Goal: Use online tool/utility: Utilize a website feature to perform a specific function

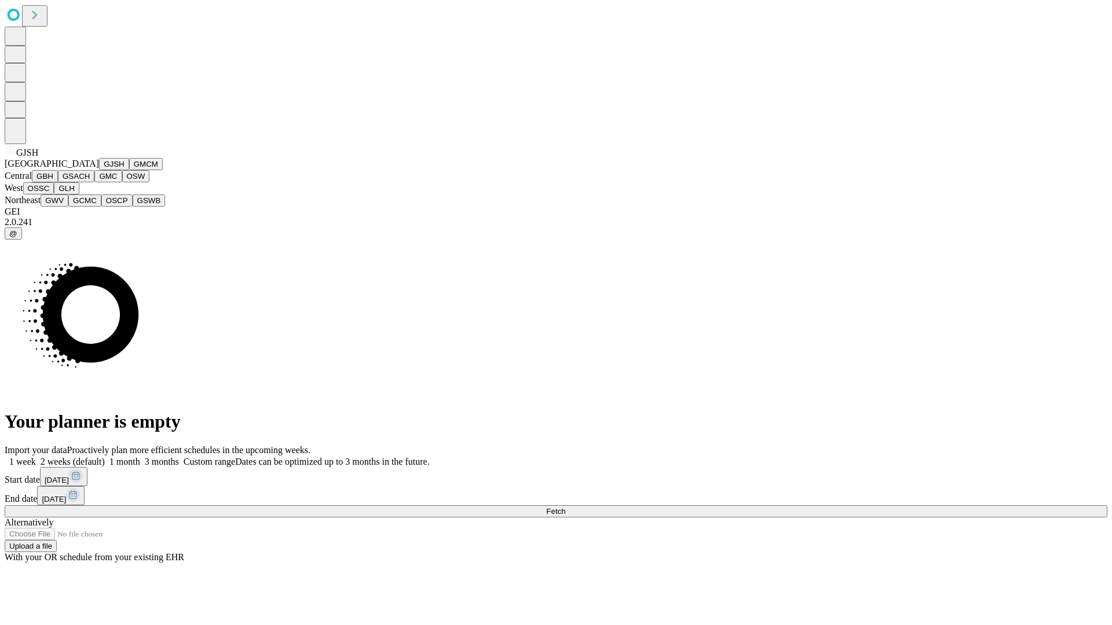
click at [99, 170] on button "GJSH" at bounding box center [114, 164] width 30 height 12
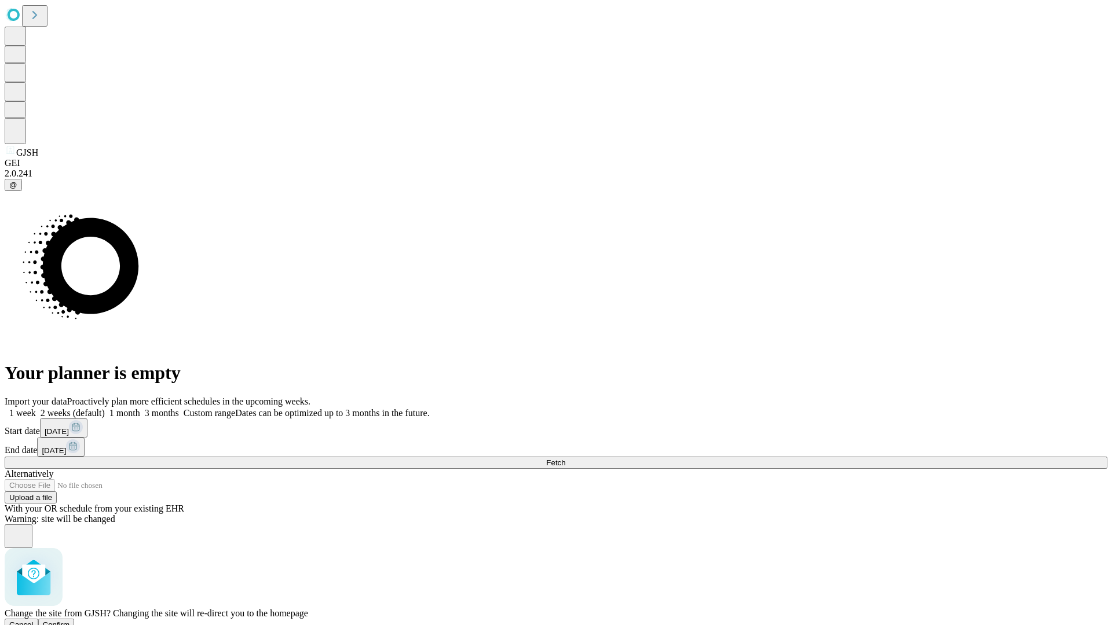
click at [70, 621] on span "Confirm" at bounding box center [56, 625] width 27 height 9
click at [36, 408] on label "1 week" at bounding box center [20, 413] width 31 height 10
click at [565, 459] on span "Fetch" at bounding box center [555, 463] width 19 height 9
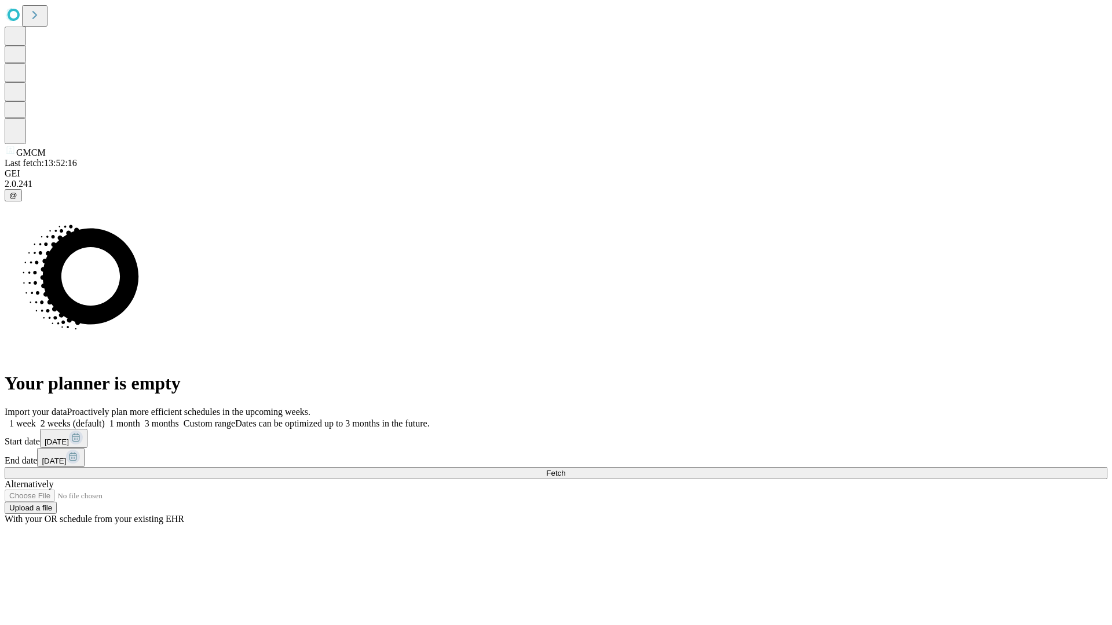
click at [565, 469] on span "Fetch" at bounding box center [555, 473] width 19 height 9
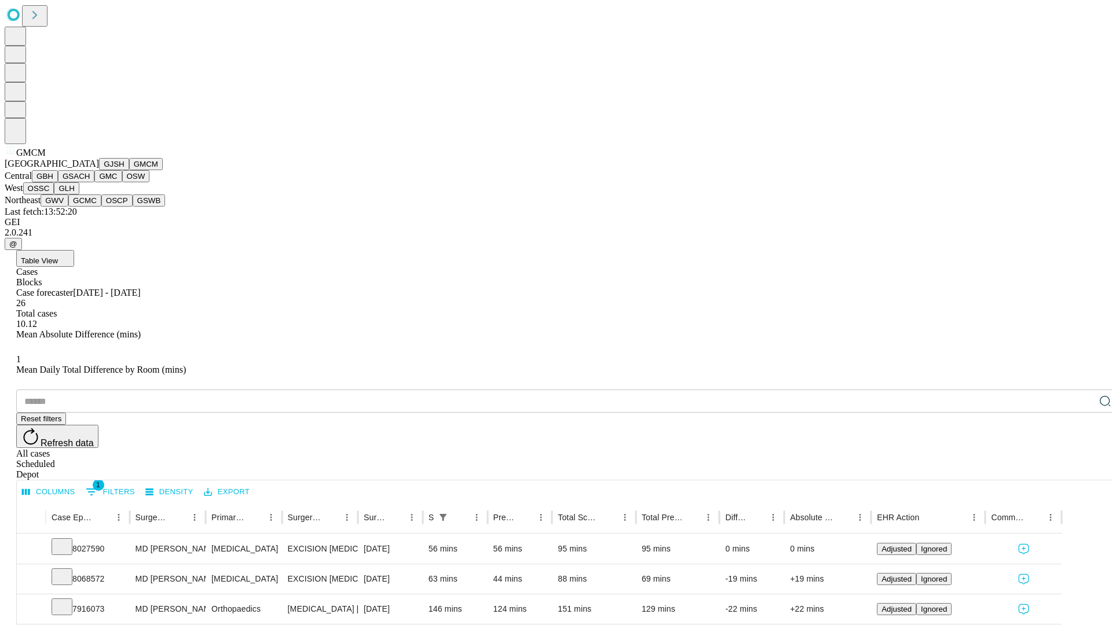
click at [58, 182] on button "GBH" at bounding box center [45, 176] width 26 height 12
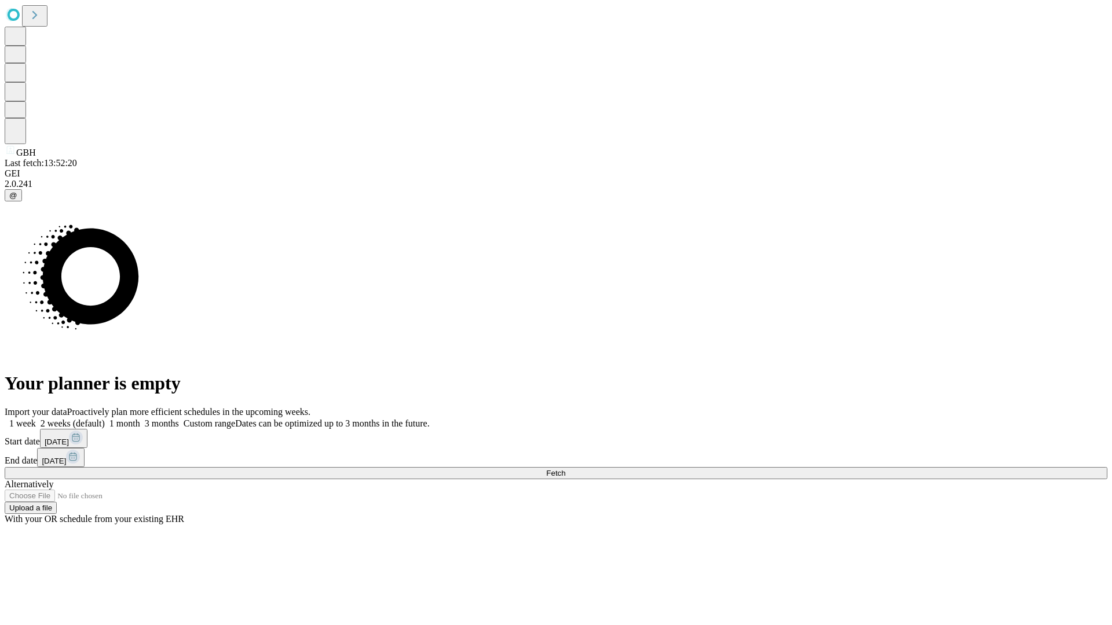
click at [36, 419] on label "1 week" at bounding box center [20, 424] width 31 height 10
click at [565, 469] on span "Fetch" at bounding box center [555, 473] width 19 height 9
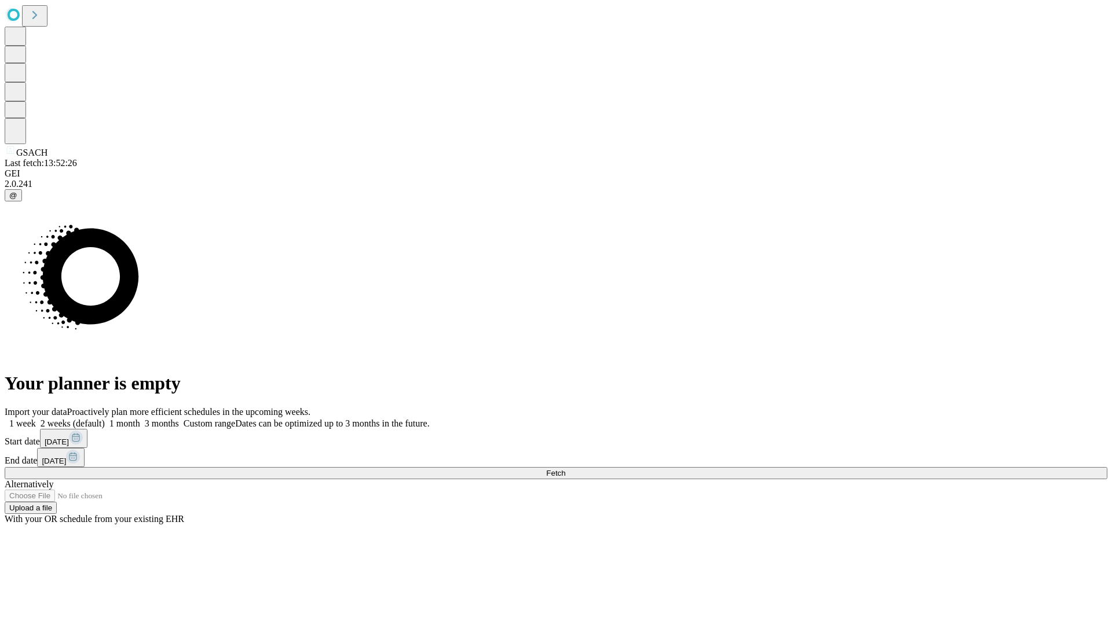
click at [36, 419] on label "1 week" at bounding box center [20, 424] width 31 height 10
click at [565, 469] on span "Fetch" at bounding box center [555, 473] width 19 height 9
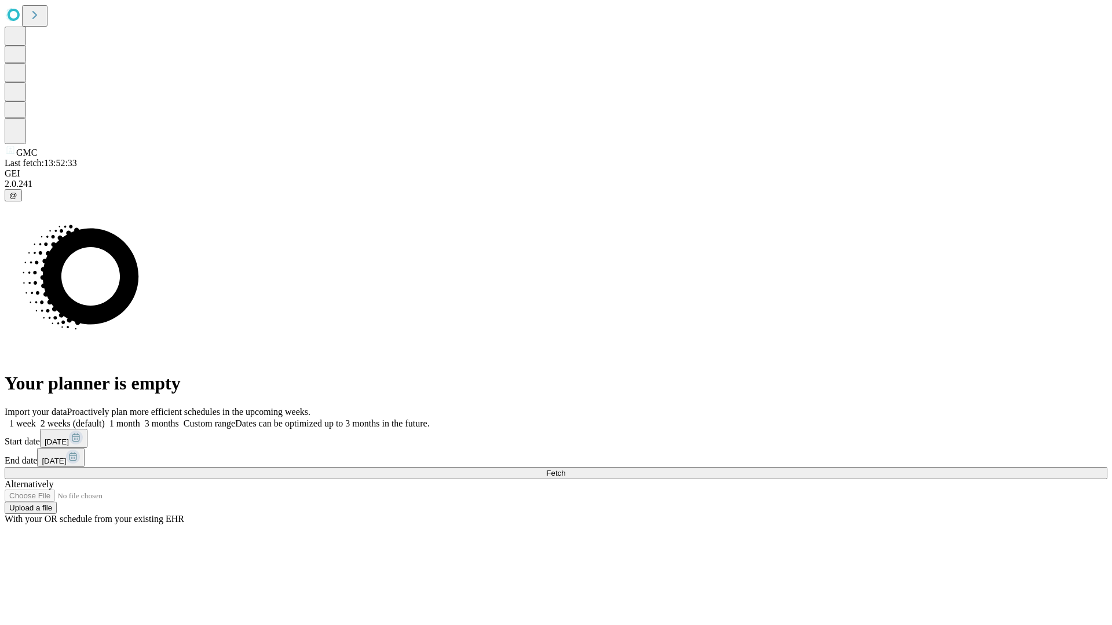
click at [36, 419] on label "1 week" at bounding box center [20, 424] width 31 height 10
click at [565, 469] on span "Fetch" at bounding box center [555, 473] width 19 height 9
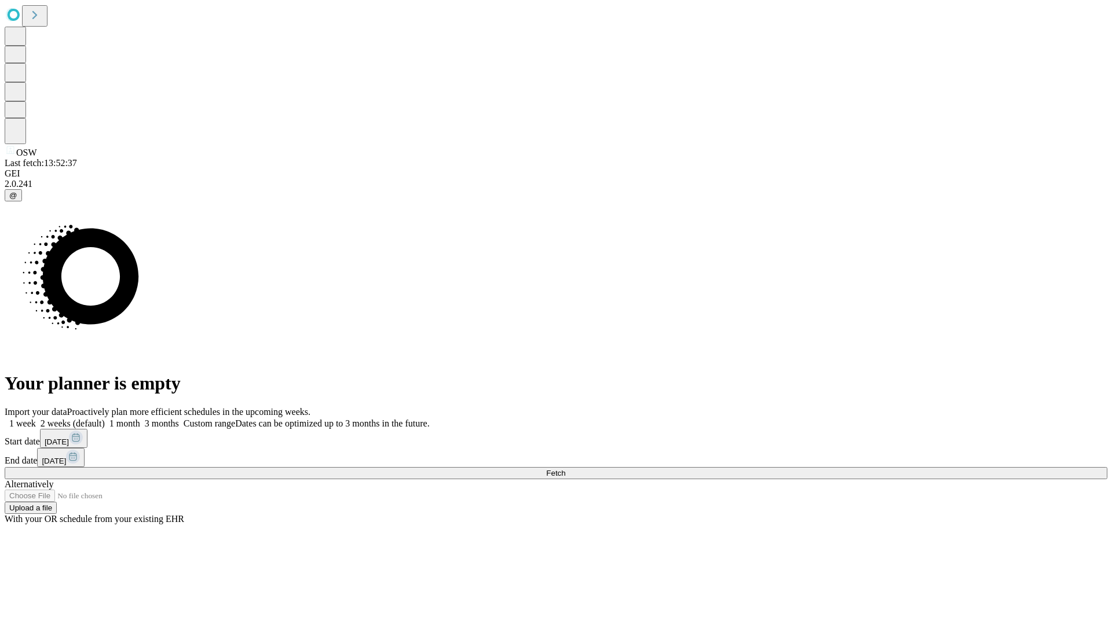
click at [36, 419] on label "1 week" at bounding box center [20, 424] width 31 height 10
click at [565, 469] on span "Fetch" at bounding box center [555, 473] width 19 height 9
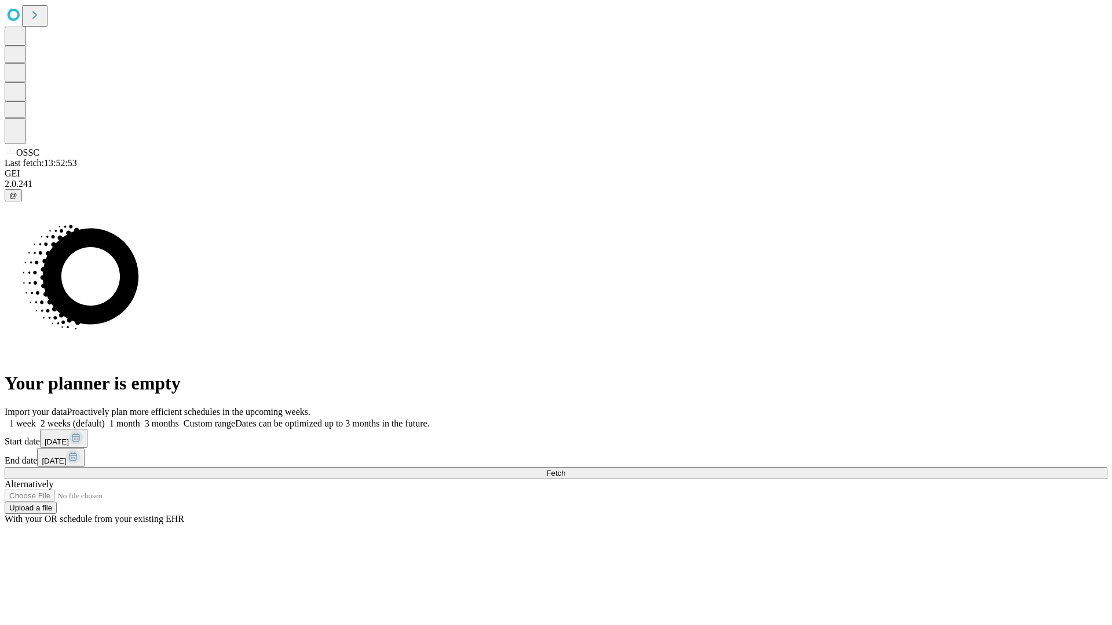
click at [36, 419] on label "1 week" at bounding box center [20, 424] width 31 height 10
click at [565, 469] on span "Fetch" at bounding box center [555, 473] width 19 height 9
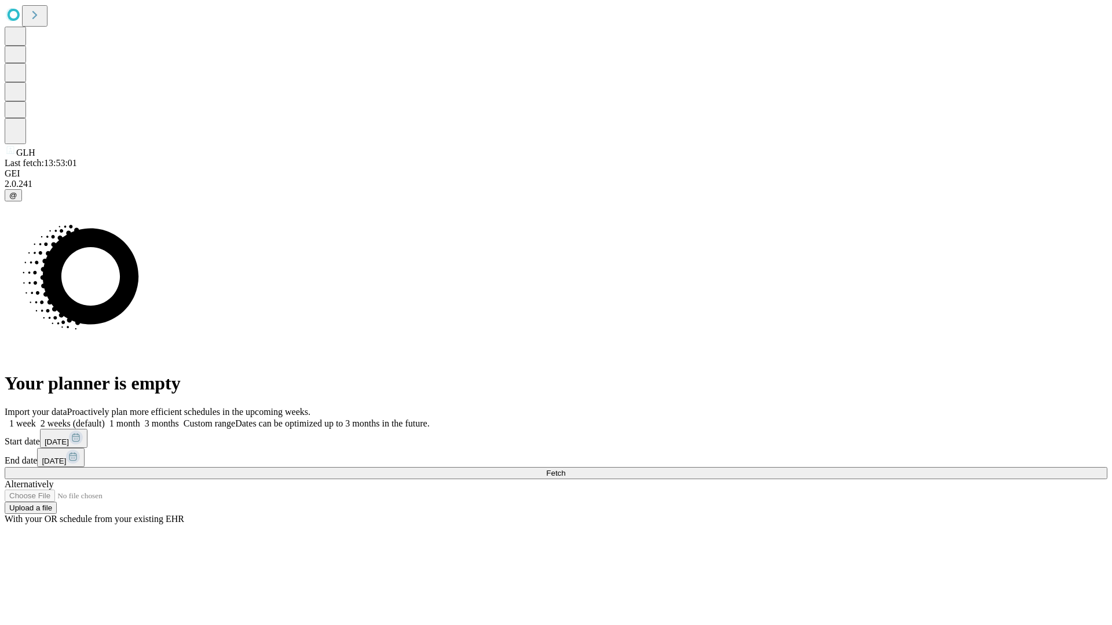
click at [36, 419] on label "1 week" at bounding box center [20, 424] width 31 height 10
click at [565, 469] on span "Fetch" at bounding box center [555, 473] width 19 height 9
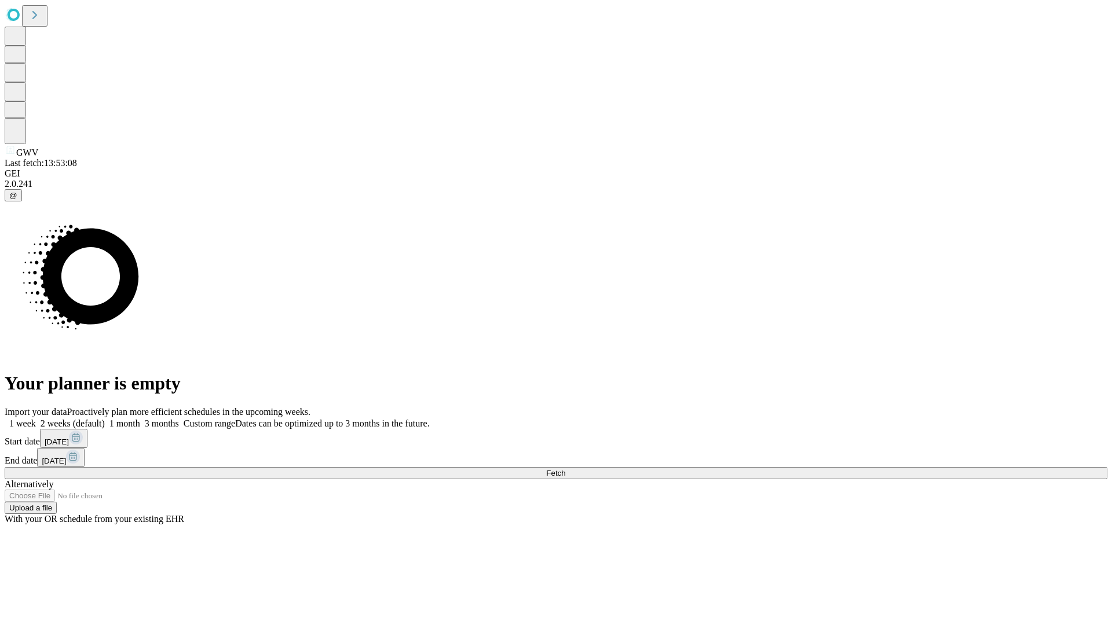
click at [565, 469] on span "Fetch" at bounding box center [555, 473] width 19 height 9
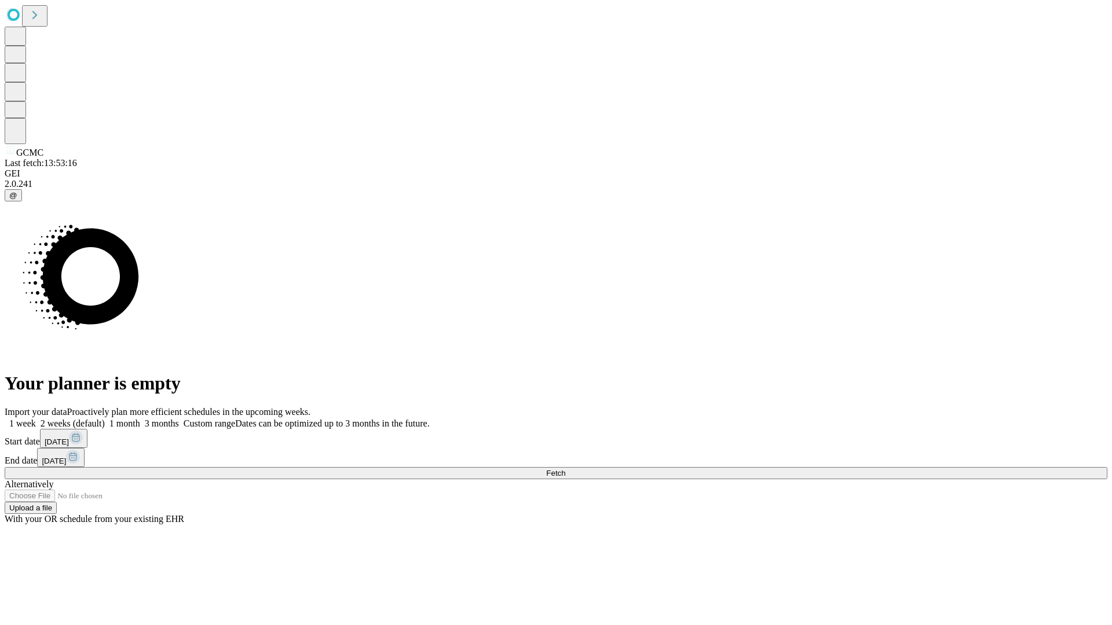
click at [36, 419] on label "1 week" at bounding box center [20, 424] width 31 height 10
click at [565, 469] on span "Fetch" at bounding box center [555, 473] width 19 height 9
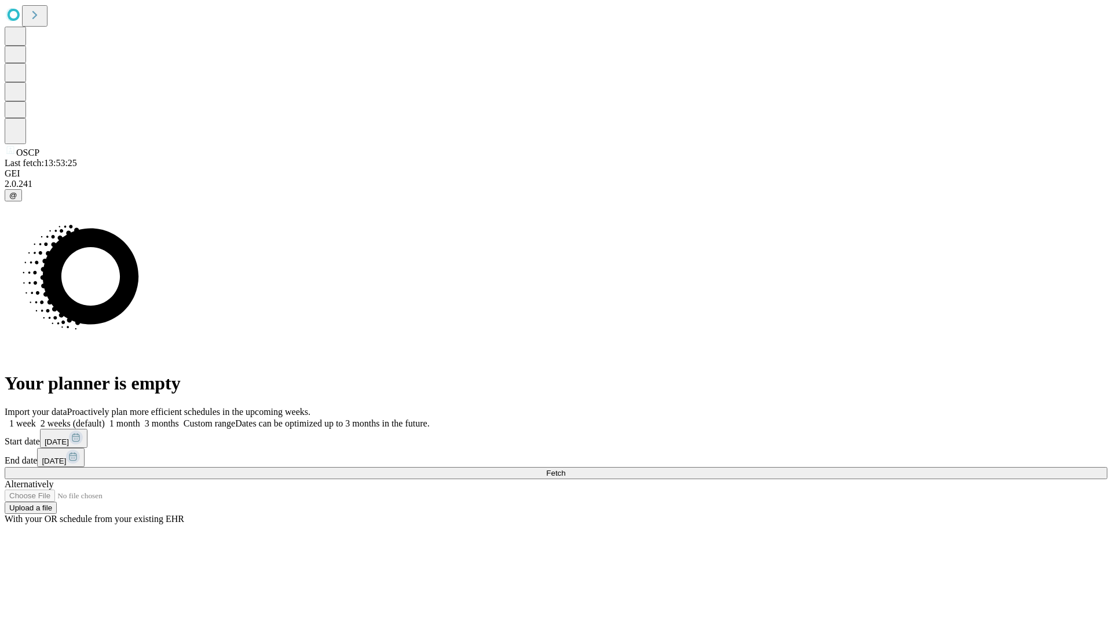
click at [565, 469] on span "Fetch" at bounding box center [555, 473] width 19 height 9
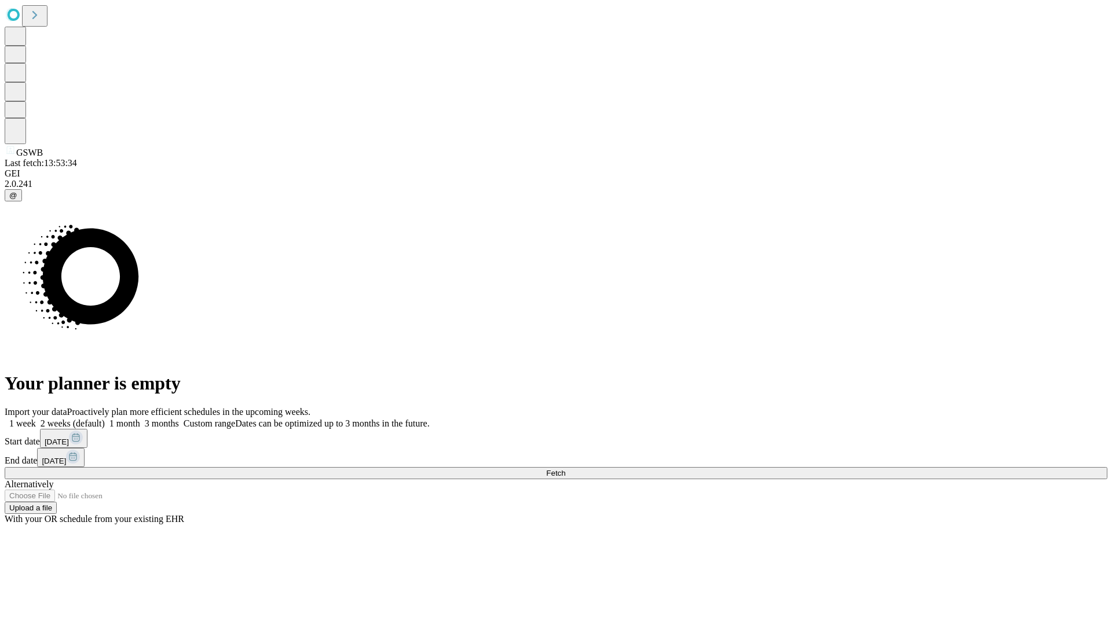
click at [36, 419] on label "1 week" at bounding box center [20, 424] width 31 height 10
click at [565, 469] on span "Fetch" at bounding box center [555, 473] width 19 height 9
